Goal: Complete application form

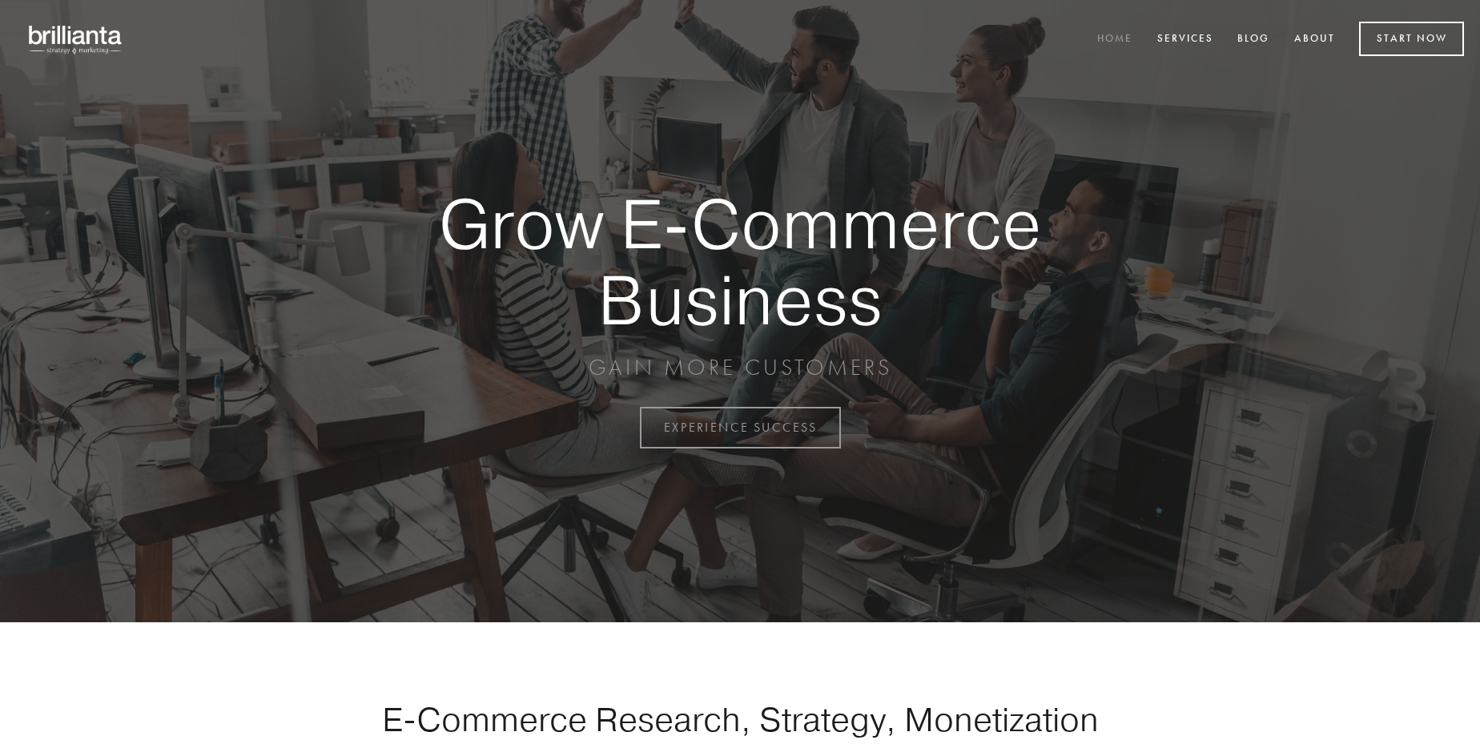
scroll to position [4198, 0]
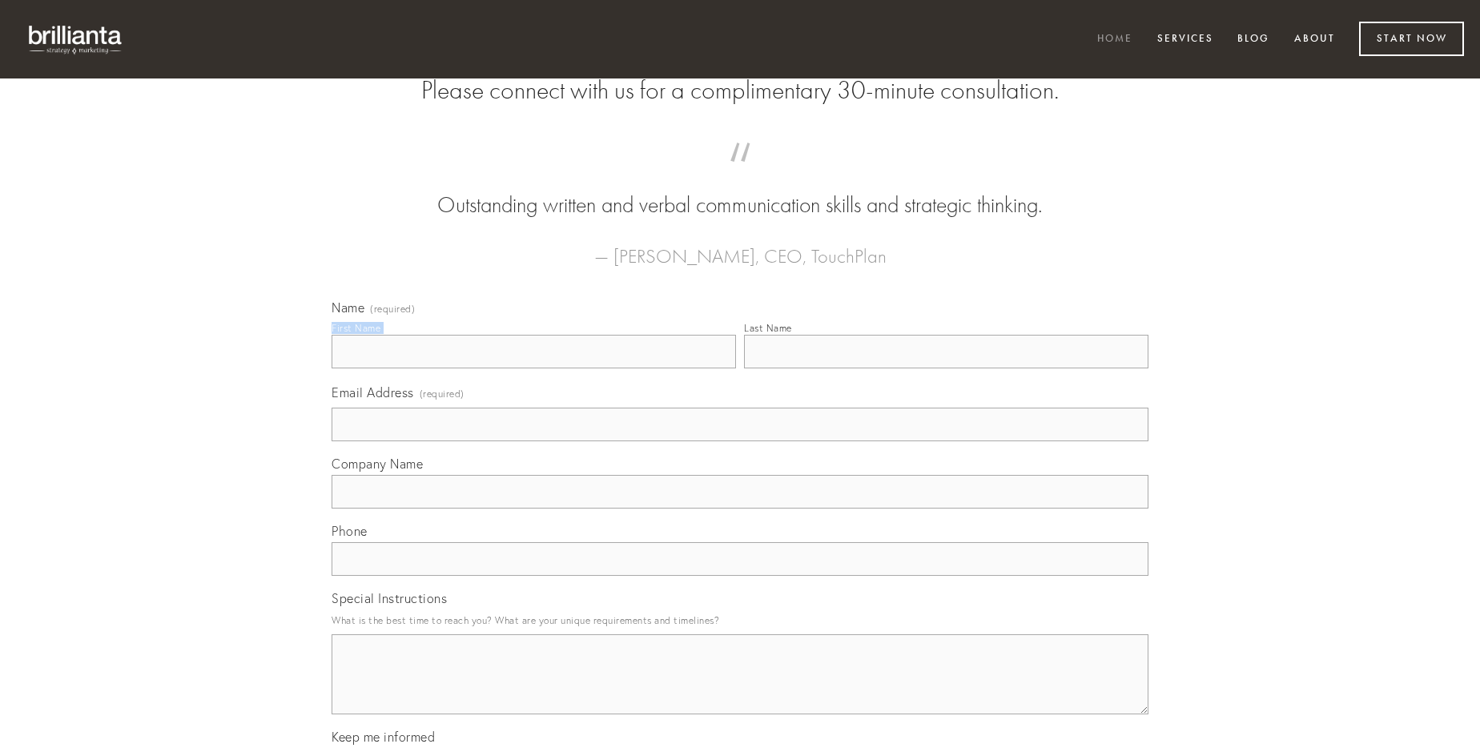
type input "[PERSON_NAME]"
click at [946, 368] on input "Last Name" at bounding box center [946, 352] width 404 height 34
type input "[PERSON_NAME]"
click at [740, 441] on input "Email Address (required)" at bounding box center [740, 425] width 817 height 34
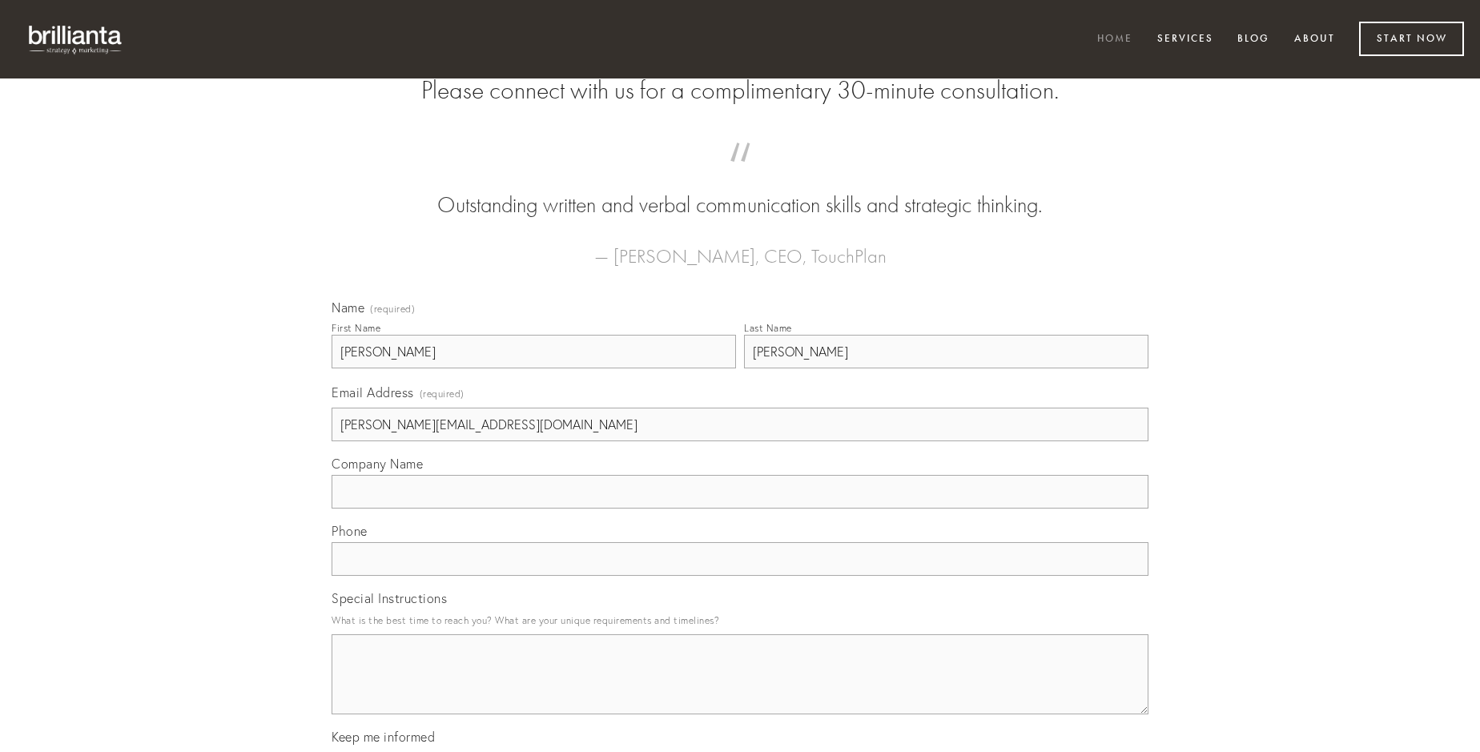
type input "[PERSON_NAME][EMAIL_ADDRESS][DOMAIN_NAME]"
click at [740, 509] on input "Company Name" at bounding box center [740, 492] width 817 height 34
type input "solus"
click at [740, 576] on input "text" at bounding box center [740, 559] width 817 height 34
click at [740, 689] on textarea "Special Instructions" at bounding box center [740, 674] width 817 height 80
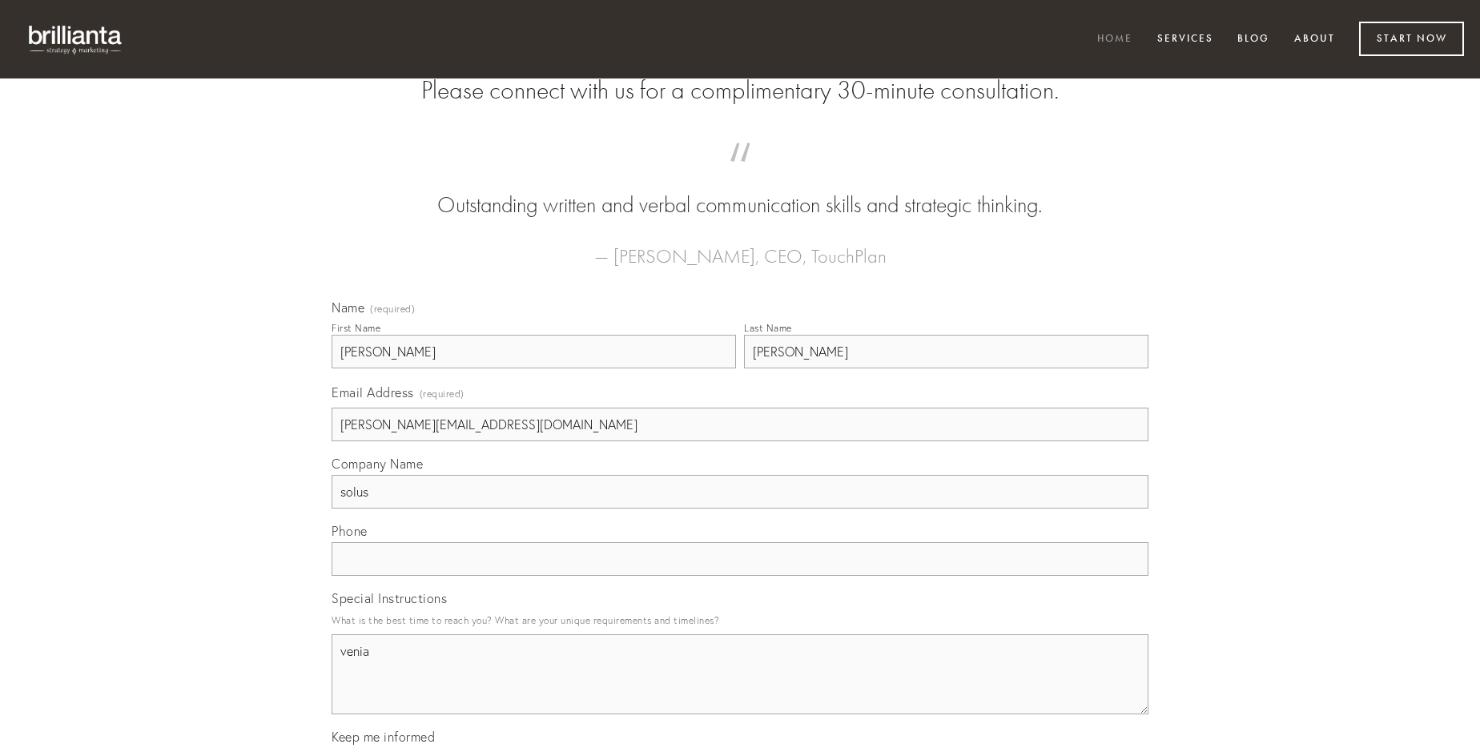
type textarea "venia"
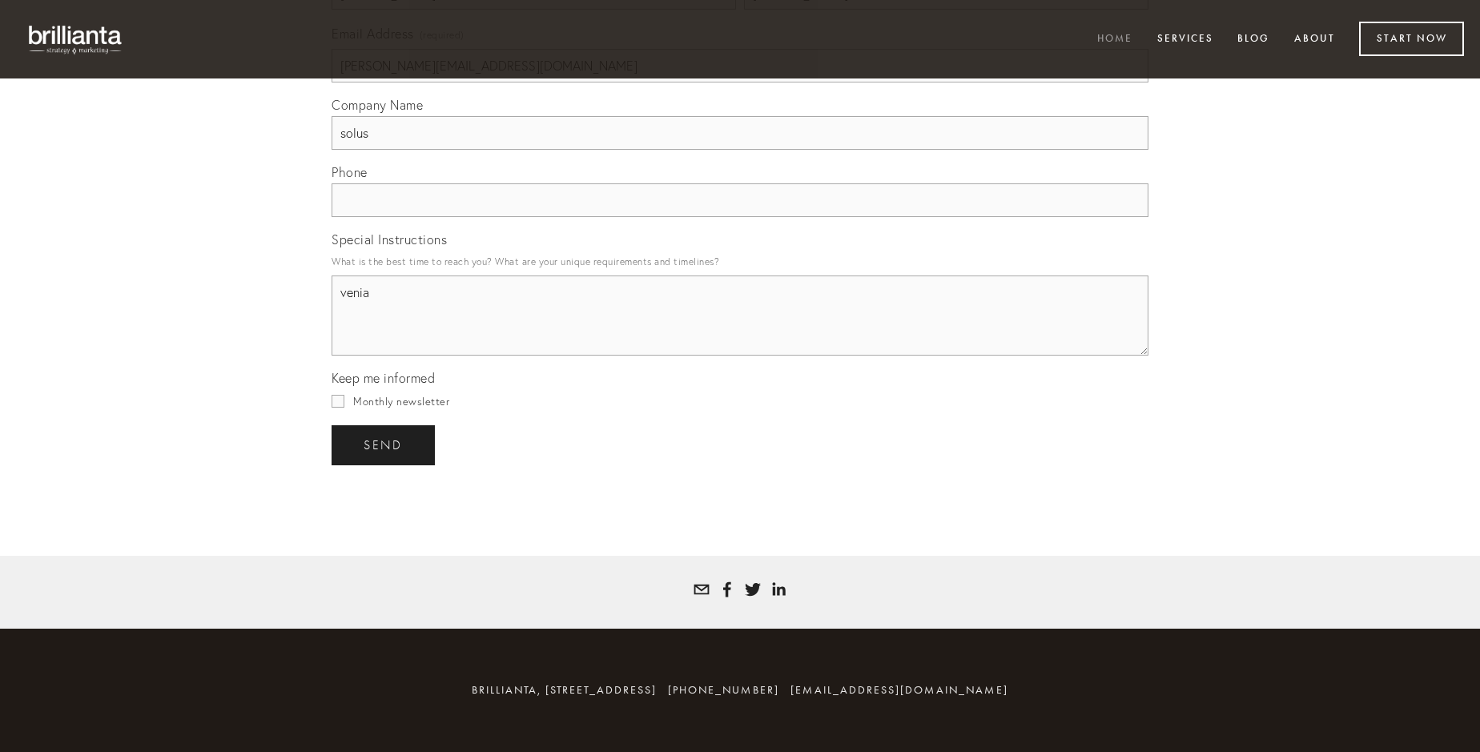
click at [384, 444] on span "send" at bounding box center [383, 445] width 39 height 14
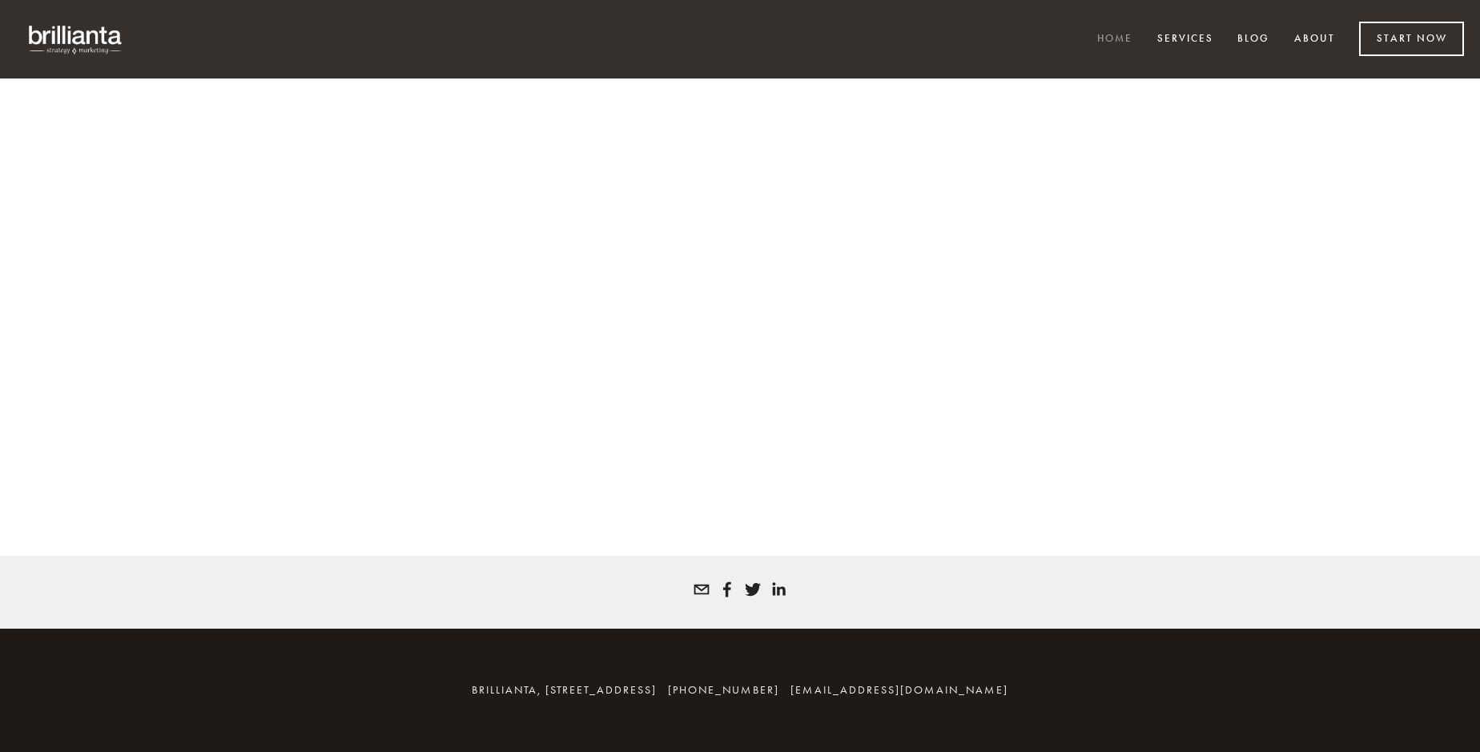
scroll to position [4176, 0]
